Goal: Information Seeking & Learning: Learn about a topic

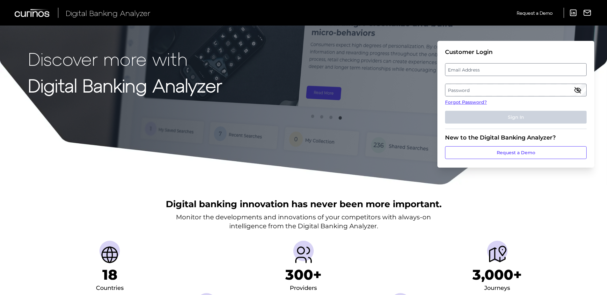
click at [509, 67] on label "Email Address" at bounding box center [515, 69] width 141 height 11
click at [509, 67] on input "email" at bounding box center [516, 69] width 142 height 13
type input "[EMAIL_ADDRESS][DOMAIN_NAME]"
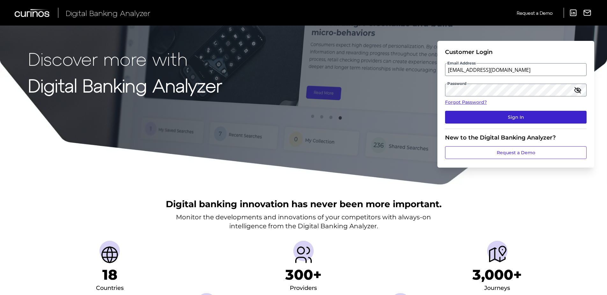
click at [525, 118] on button "Sign In" at bounding box center [516, 117] width 142 height 13
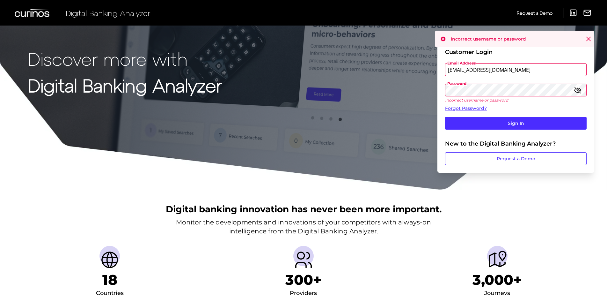
click at [405, 87] on div "Discover more with Digital Banking Analyzer Customer Login Email Address sbrasw…" at bounding box center [303, 95] width 607 height 190
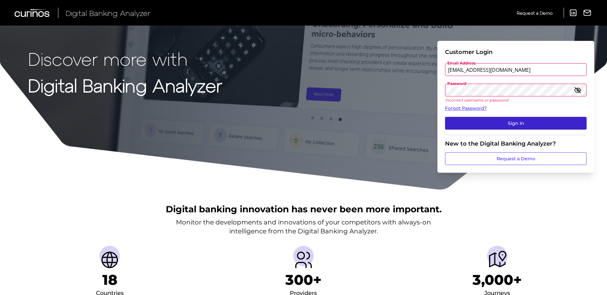
click at [525, 125] on button "Sign In" at bounding box center [516, 123] width 142 height 13
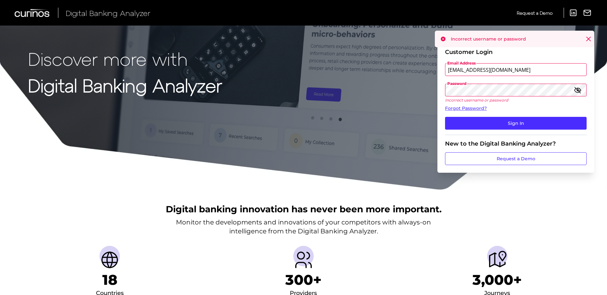
click at [412, 90] on div "Discover more with Digital Banking Analyzer Customer Login Email Address sbrasw…" at bounding box center [303, 95] width 607 height 190
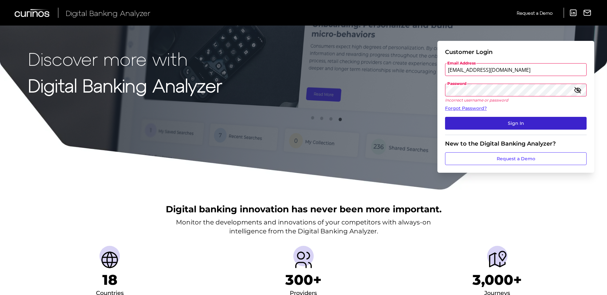
click at [498, 120] on button "Sign In" at bounding box center [516, 123] width 142 height 13
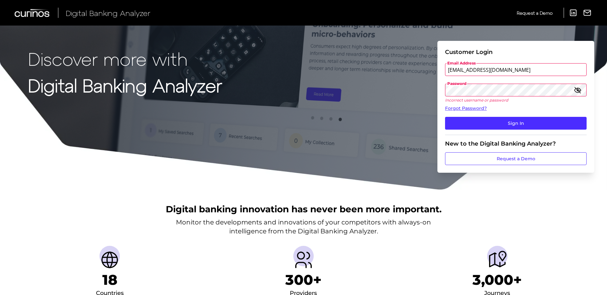
click at [419, 88] on div "Discover more with Digital Banking Analyzer Customer Login Email Address sbrasw…" at bounding box center [303, 95] width 607 height 190
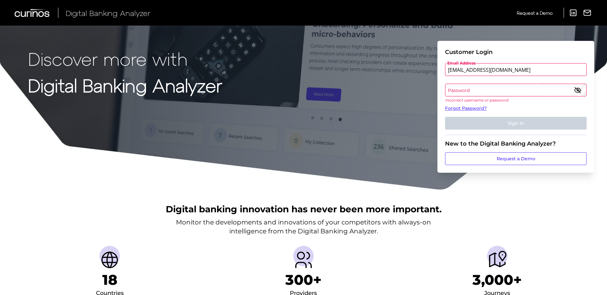
drag, startPoint x: 466, startPoint y: 90, endPoint x: 457, endPoint y: 92, distance: 9.1
click at [457, 92] on label "Password" at bounding box center [515, 89] width 141 height 11
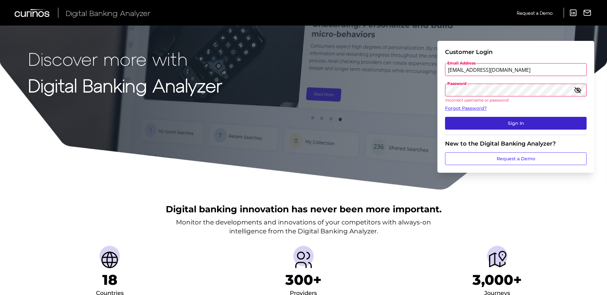
click at [515, 121] on button "Sign In" at bounding box center [516, 123] width 142 height 13
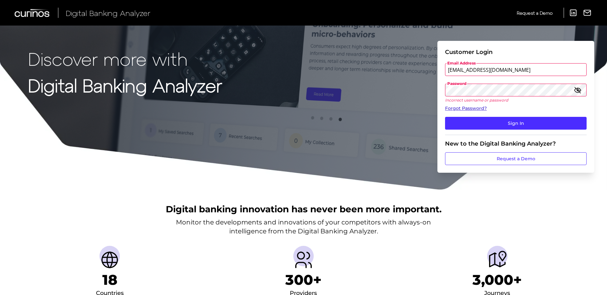
click at [467, 107] on link "Forgot Password?" at bounding box center [516, 108] width 142 height 7
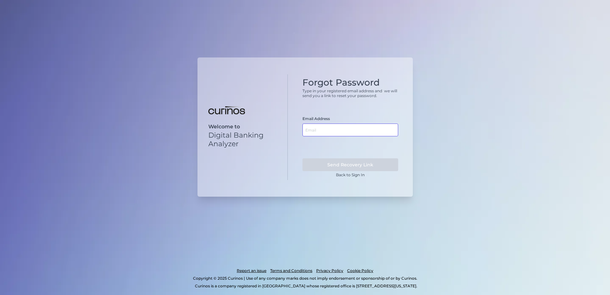
click at [341, 129] on input "text" at bounding box center [350, 129] width 96 height 13
type input "[EMAIL_ADDRESS][DOMAIN_NAME]"
click at [376, 165] on button "Send Recovery Link" at bounding box center [350, 164] width 96 height 13
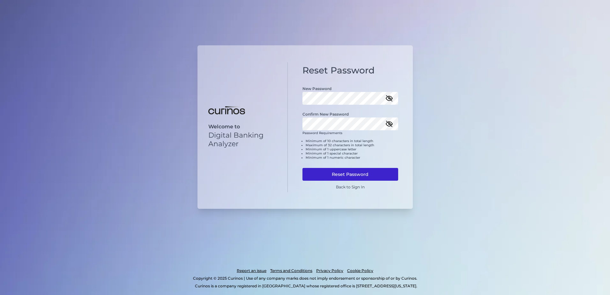
click at [362, 173] on button "Reset Password" at bounding box center [350, 174] width 96 height 13
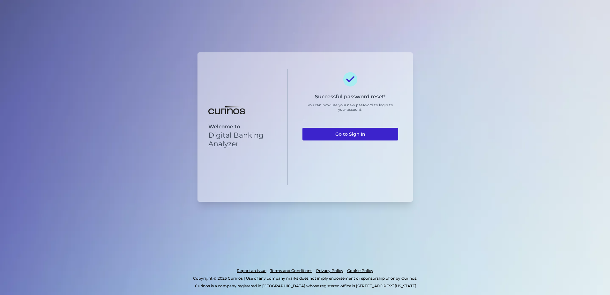
click at [351, 133] on link "Go to Sign In" at bounding box center [350, 134] width 96 height 13
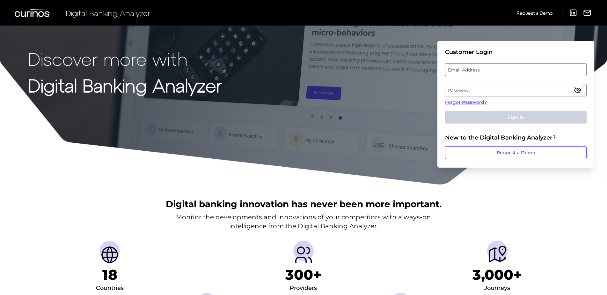
click at [495, 70] on label "Email Address" at bounding box center [515, 69] width 141 height 11
click at [495, 70] on input "email" at bounding box center [516, 69] width 142 height 13
type input "[EMAIL_ADDRESS][DOMAIN_NAME]"
click at [486, 91] on label "Password" at bounding box center [515, 89] width 141 height 11
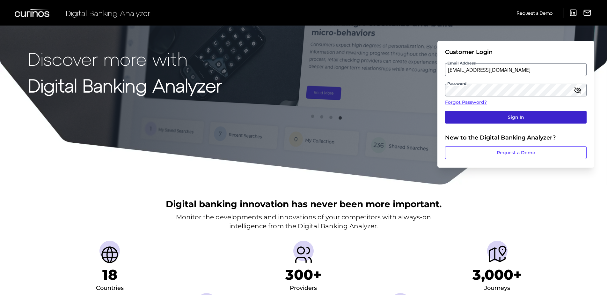
click at [523, 114] on button "Sign In" at bounding box center [516, 117] width 142 height 13
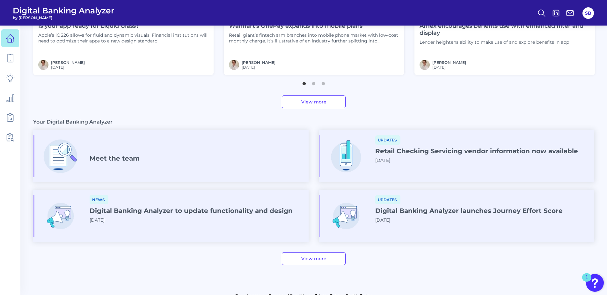
scroll to position [287, 0]
click at [9, 80] on icon at bounding box center [10, 78] width 8 height 8
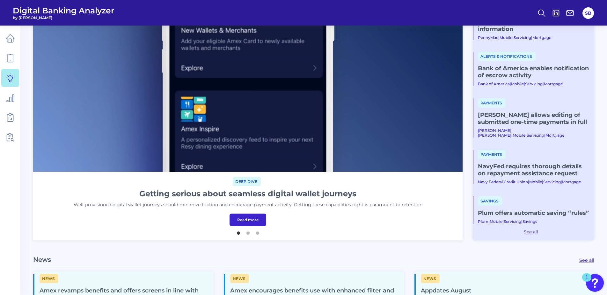
scroll to position [128, 0]
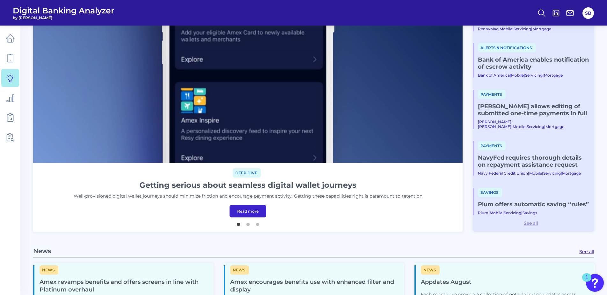
click at [531, 221] on link "See all" at bounding box center [531, 223] width 116 height 6
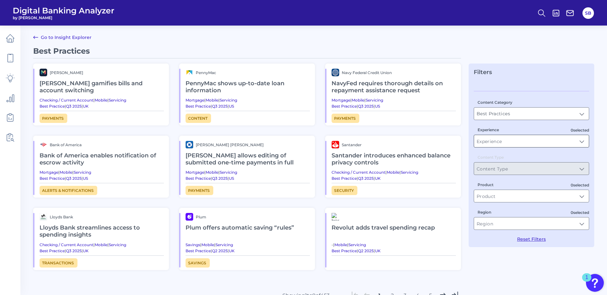
click at [581, 141] on input "Experience" at bounding box center [531, 141] width 115 height 12
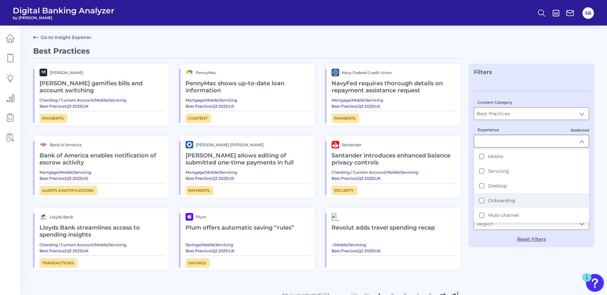
click at [484, 199] on div "Onboarding" at bounding box center [497, 200] width 36 height 6
type input "Onboarding"
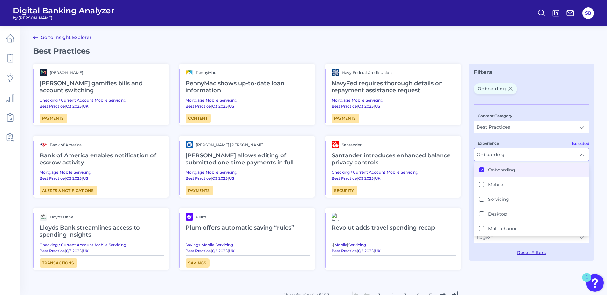
scroll to position [0, 0]
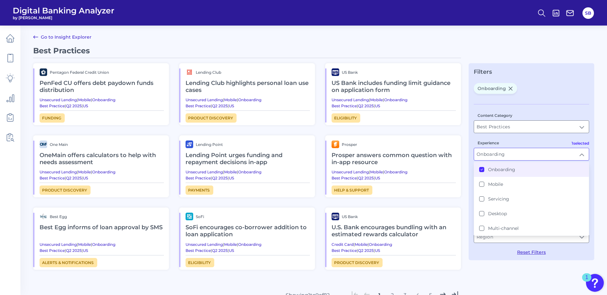
click at [407, 30] on main "Go to Insight Explorer Best Practices Pentagon Federal Credit Union PenFed CU o…" at bounding box center [303, 178] width 607 height 356
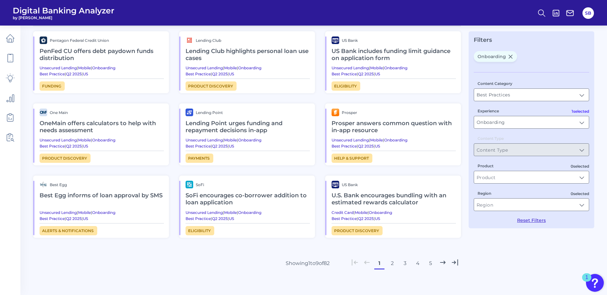
scroll to position [61, 0]
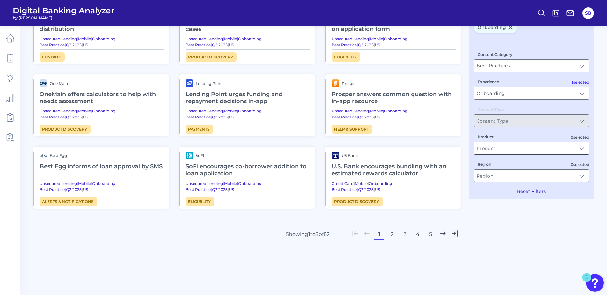
click at [582, 148] on input "Product" at bounding box center [531, 148] width 115 height 12
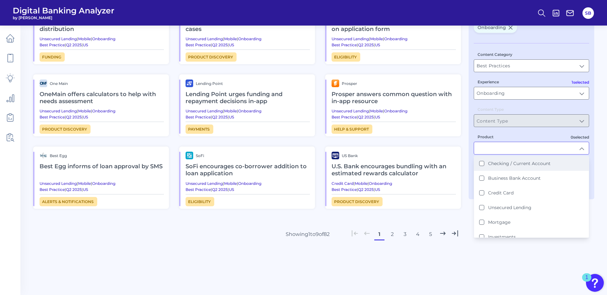
click at [482, 164] on Account "Checking / Current Account" at bounding box center [481, 163] width 5 height 5
type input "Checking / Current Account"
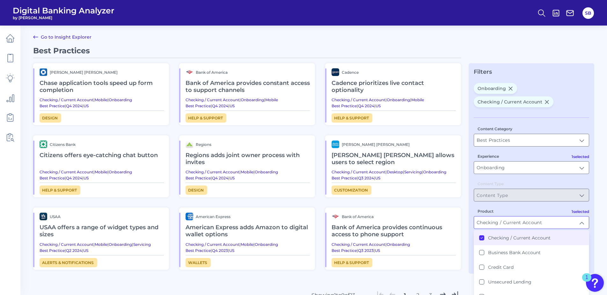
scroll to position [0, 0]
click at [67, 83] on h2 "Chase application tools speed up form completion" at bounding box center [102, 86] width 124 height 21
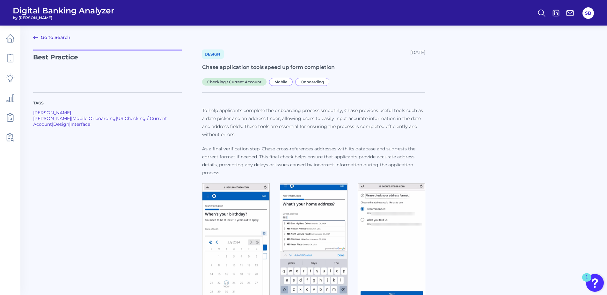
click at [50, 36] on link "Go to Search" at bounding box center [51, 37] width 37 height 8
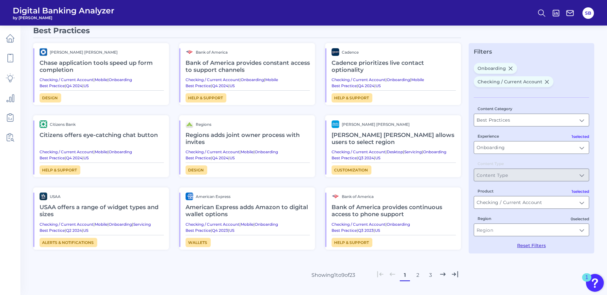
scroll to position [32, 0]
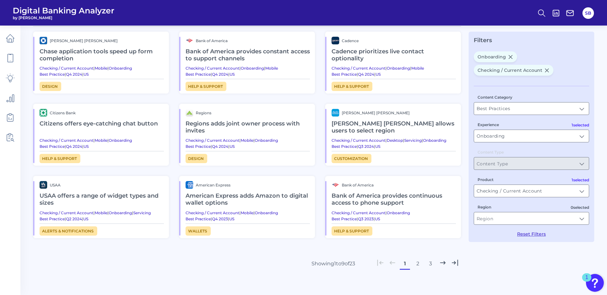
click at [417, 264] on button "2" at bounding box center [418, 263] width 10 height 10
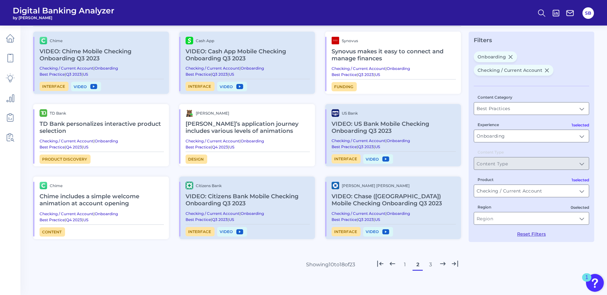
click at [429, 263] on button "3" at bounding box center [430, 264] width 10 height 10
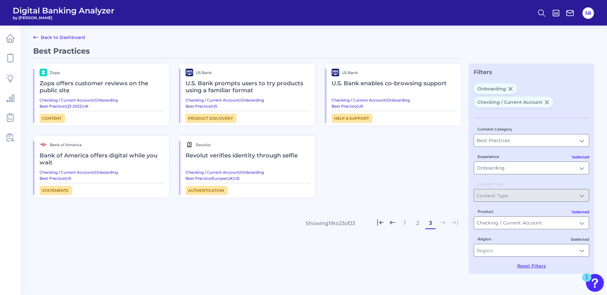
scroll to position [0, 0]
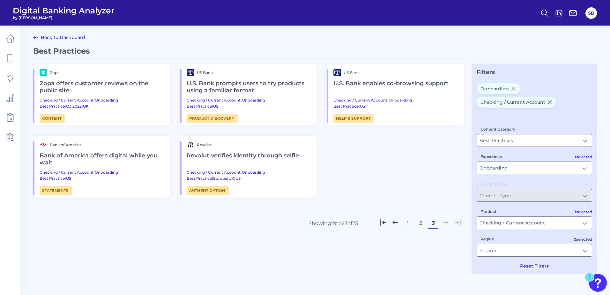
click at [231, 86] on h2 "U.S. Bank prompts users to try products using a familiar format" at bounding box center [248, 86] width 125 height 21
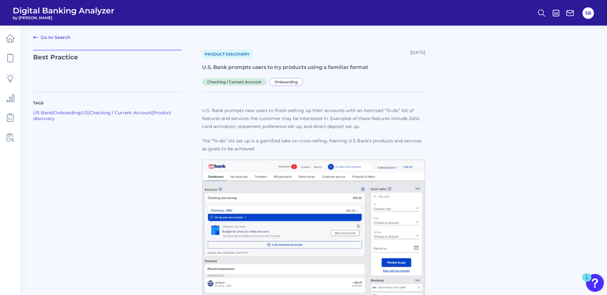
click at [55, 34] on link "Go to Search" at bounding box center [51, 37] width 37 height 8
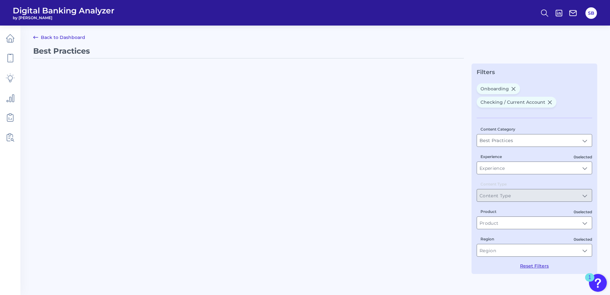
type input "Onboarding"
type input "Checking / Current Account"
